Goal: Download file/media

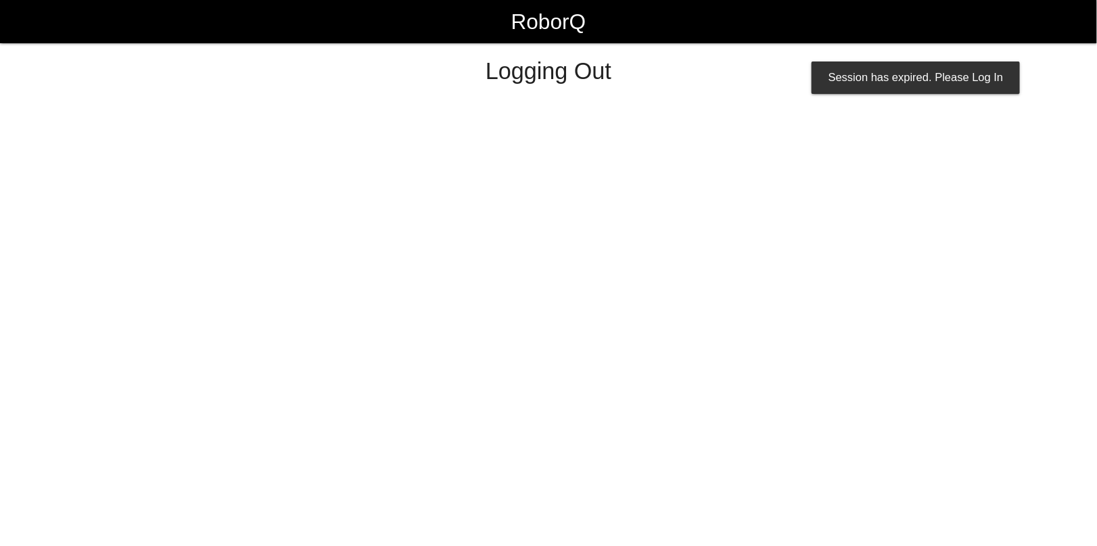
select select "Admin"
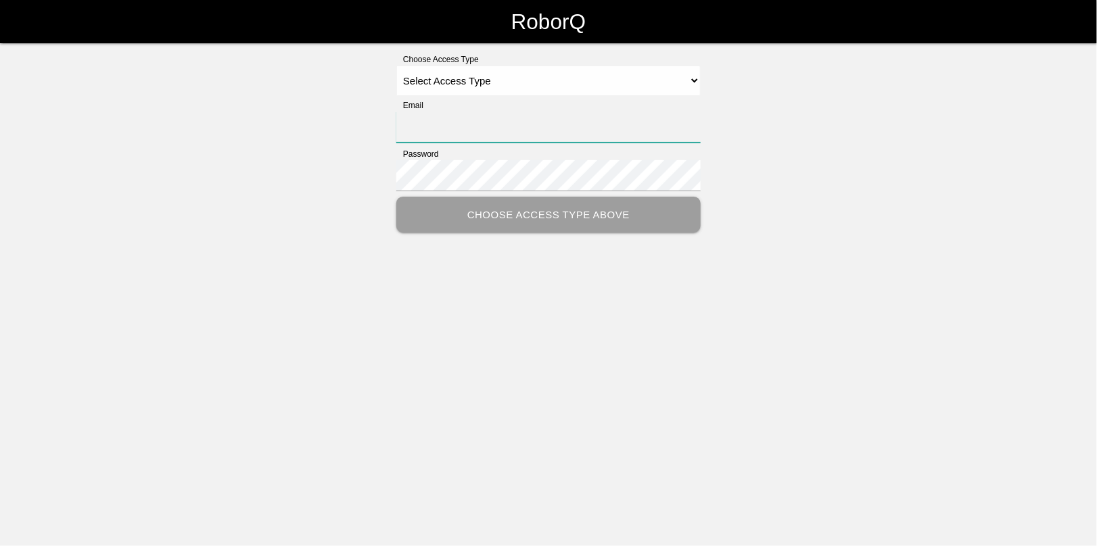
type input "[EMAIL_ADDRESS][DOMAIN_NAME]"
click at [450, 80] on select "Select Access Type Admin Customer Supervisor Worker" at bounding box center [548, 81] width 304 height 30
select select "Admin"
click at [396, 66] on select "Select Access Type Admin Customer Supervisor Worker" at bounding box center [548, 81] width 304 height 30
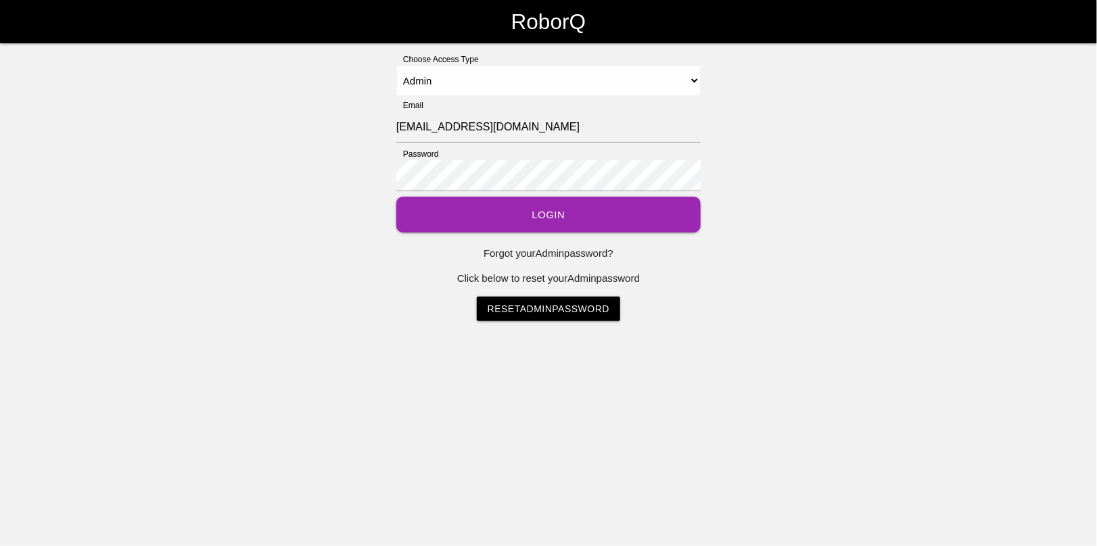
click at [546, 217] on button "Login" at bounding box center [548, 215] width 304 height 36
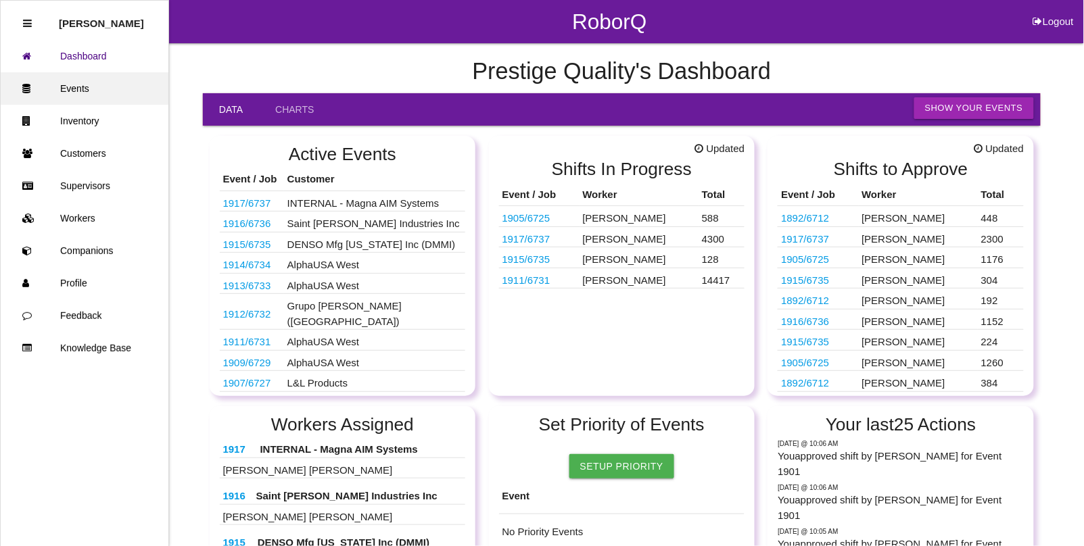
click at [78, 93] on link "Events" at bounding box center [85, 88] width 168 height 32
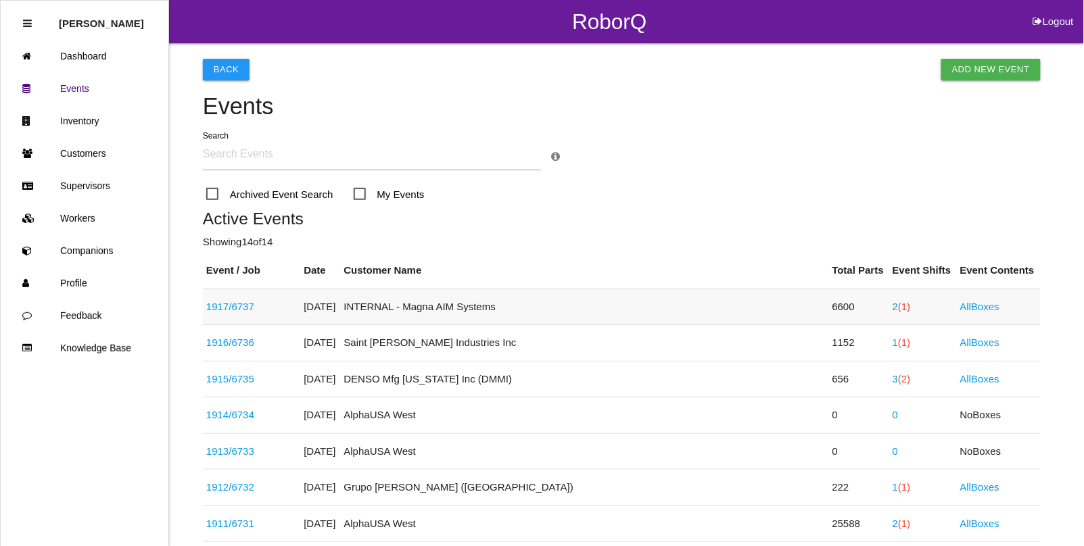
click at [234, 308] on link "1917 / 6737" at bounding box center [230, 306] width 48 height 11
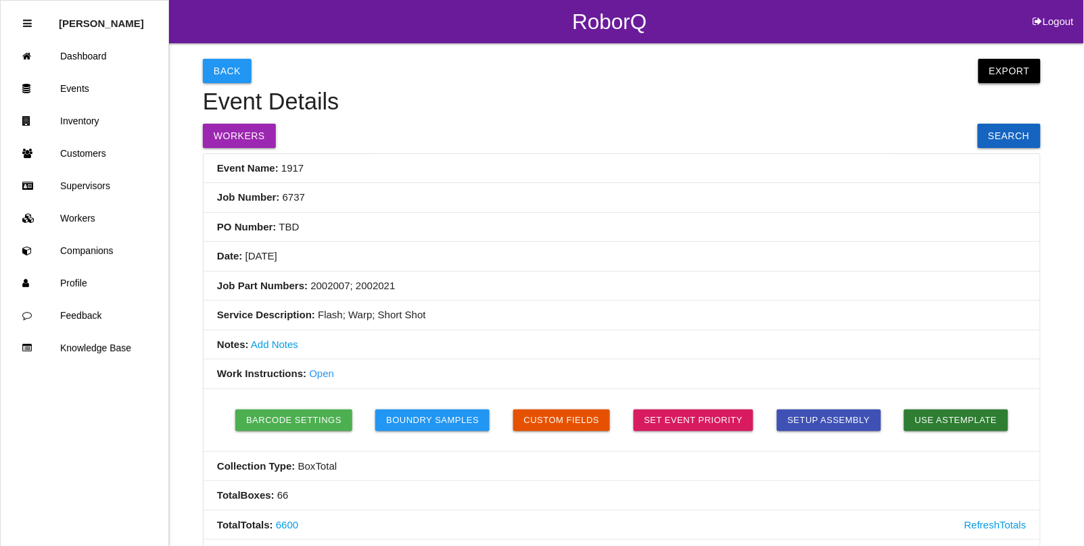
click at [1005, 62] on button "Export" at bounding box center [1010, 71] width 62 height 24
click at [1008, 98] on link "Export CSV" at bounding box center [997, 105] width 78 height 31
